Goal: Check status

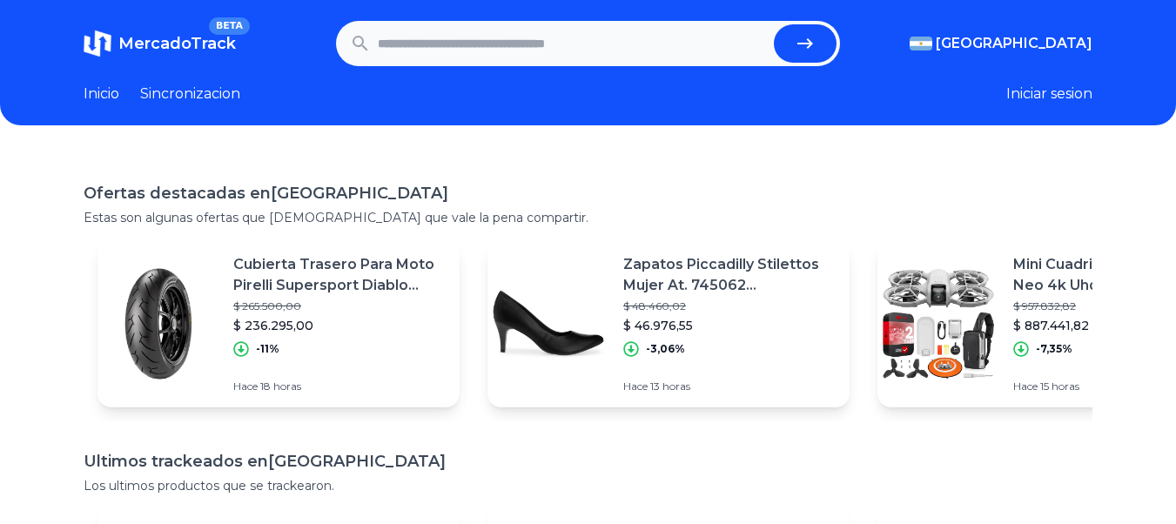
paste input "**********"
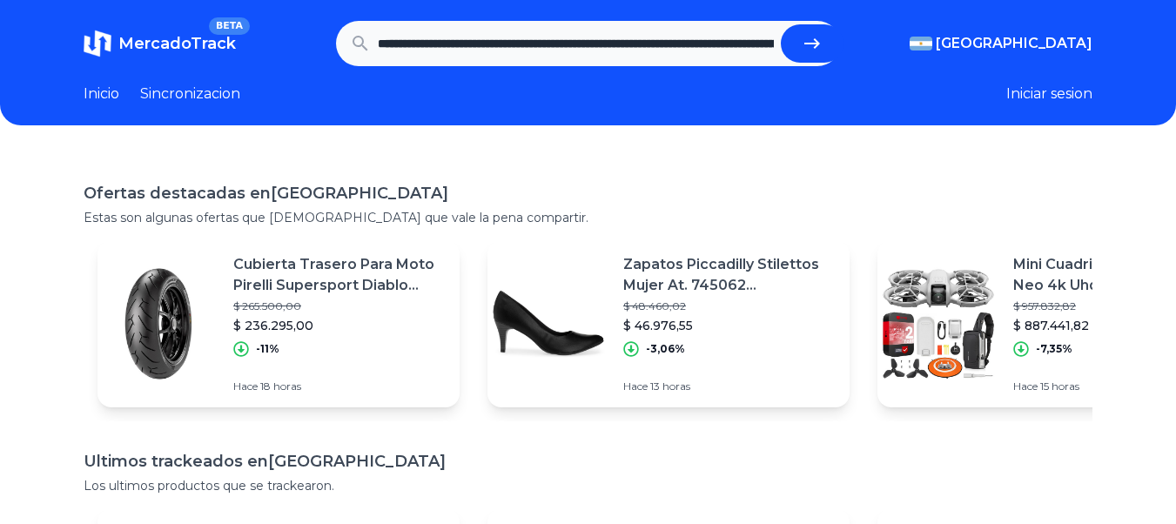
click at [830, 49] on button "submit" at bounding box center [812, 43] width 63 height 38
type input "**********"
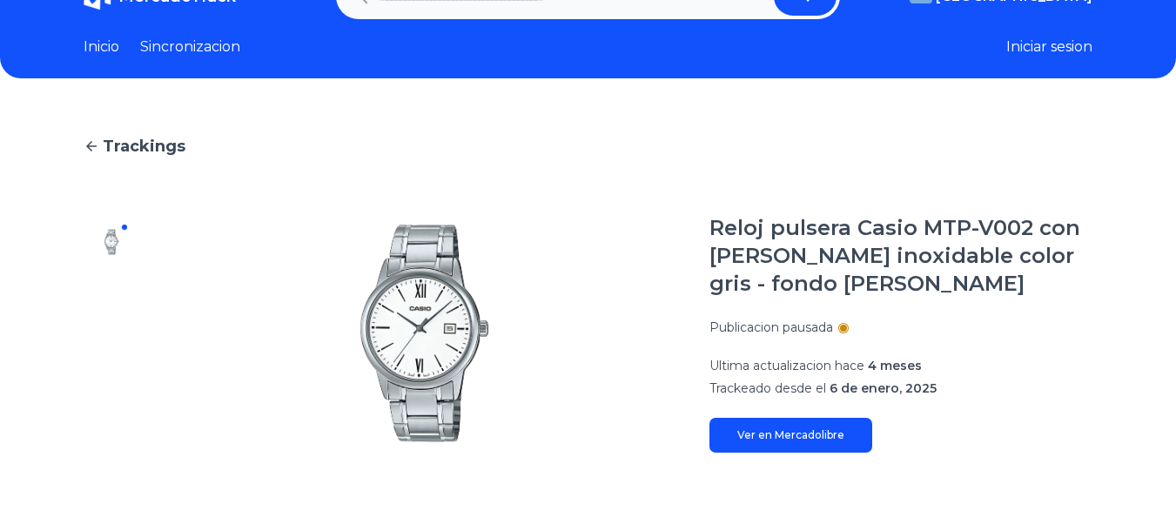
scroll to position [174, 0]
